Goal: Check status: Check status

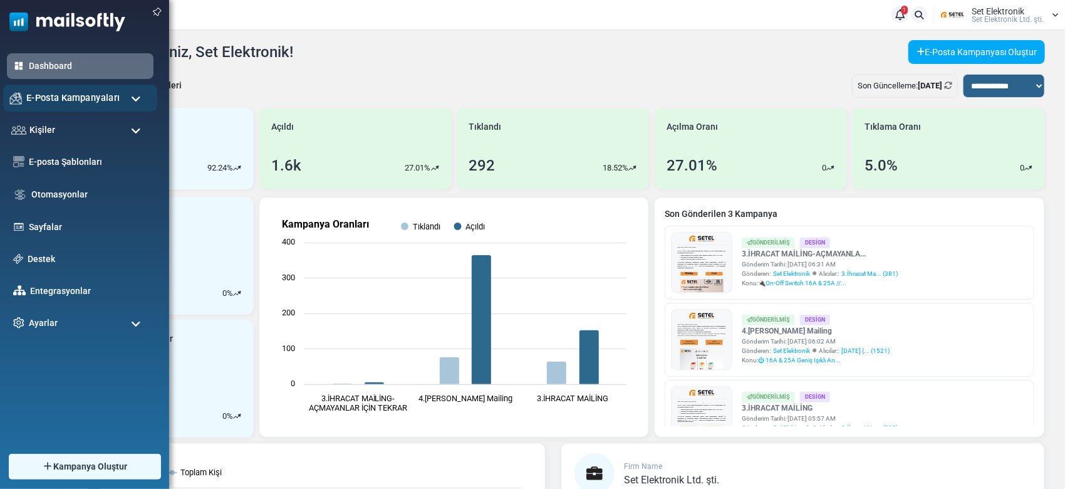
click at [55, 98] on span "E-Posta Kampanyaları" at bounding box center [72, 98] width 93 height 14
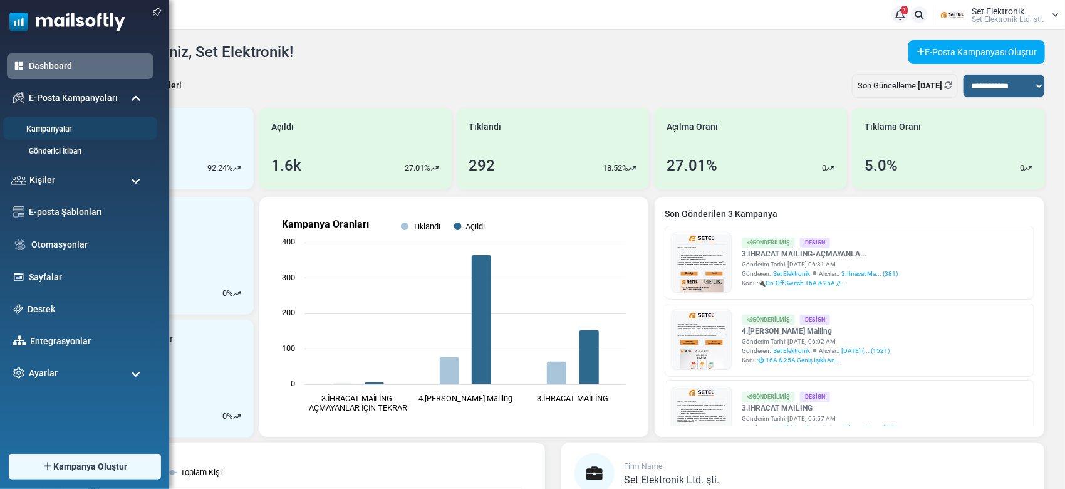
click at [75, 127] on link "Kampanyalar" at bounding box center [78, 129] width 150 height 12
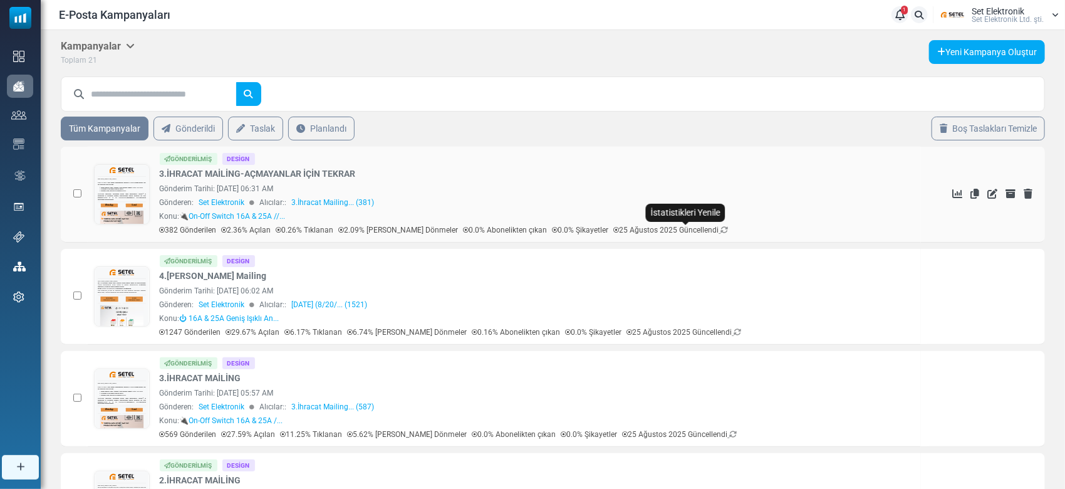
click at [721, 232] on icon at bounding box center [725, 230] width 8 height 8
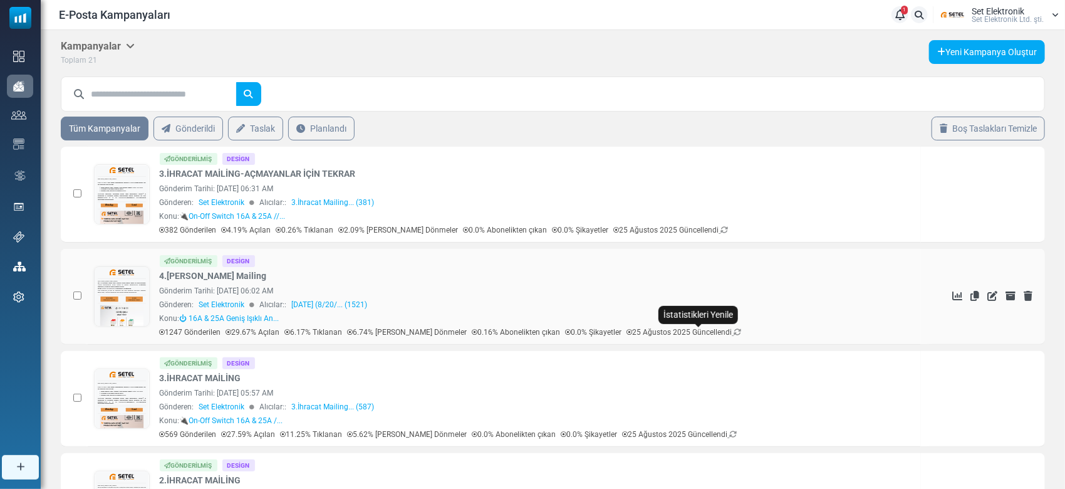
click at [734, 331] on icon at bounding box center [738, 332] width 8 height 8
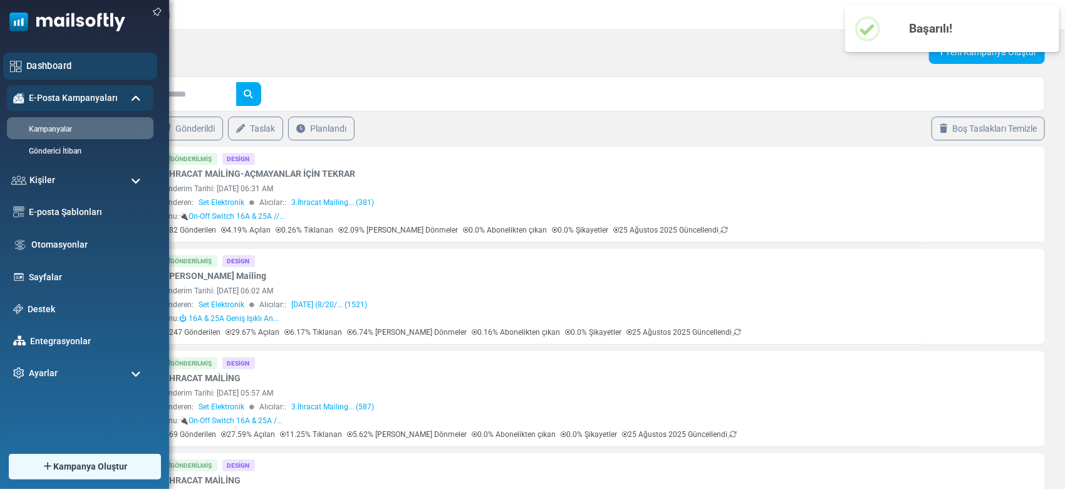
click at [44, 64] on link "Dashboard" at bounding box center [88, 66] width 124 height 14
